Goal: Find specific page/section: Find specific page/section

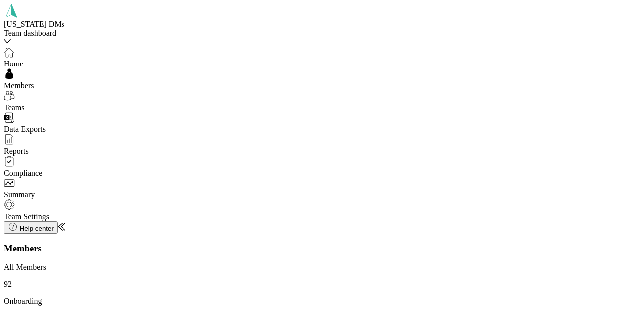
click at [440, 298] on div "100 per load" at bounding box center [458, 298] width 65 height 9
